Goal: Use online tool/utility: Use online tool/utility

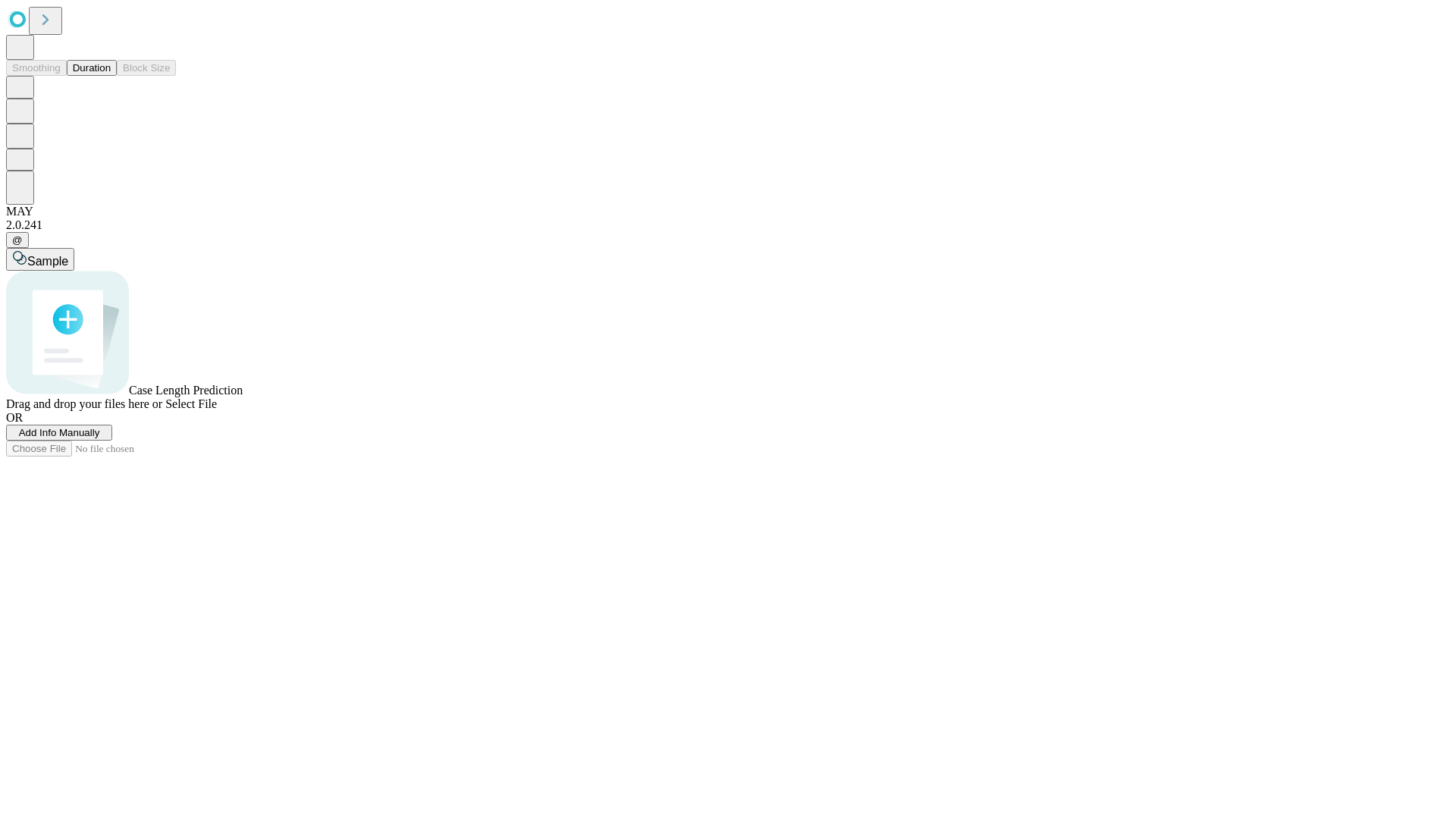
click at [111, 76] on button "Duration" at bounding box center [91, 68] width 50 height 16
click at [68, 255] on span "Sample" at bounding box center [48, 261] width 41 height 13
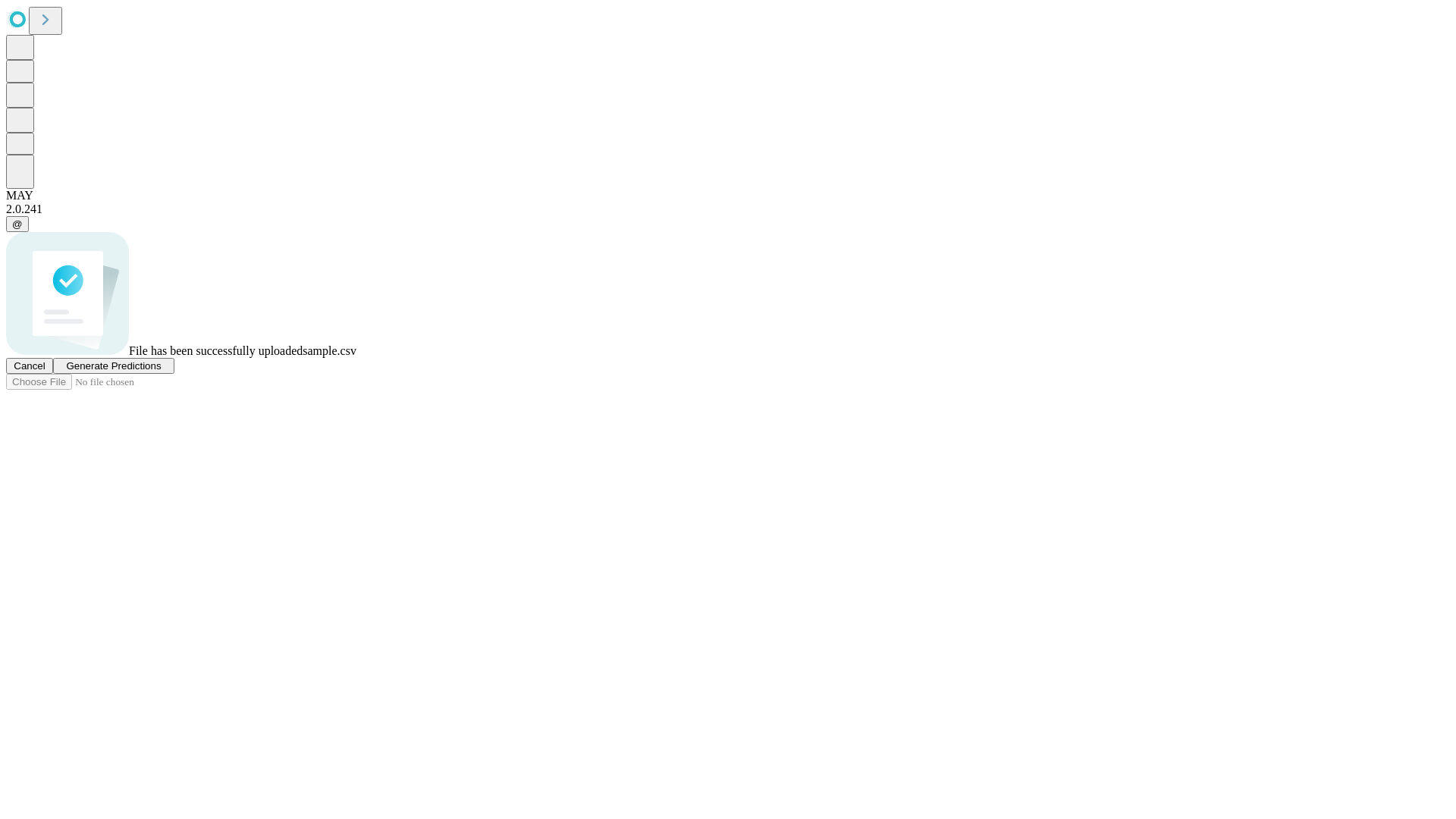
click at [161, 371] on span "Generate Predictions" at bounding box center [113, 365] width 95 height 11
